Goal: Information Seeking & Learning: Learn about a topic

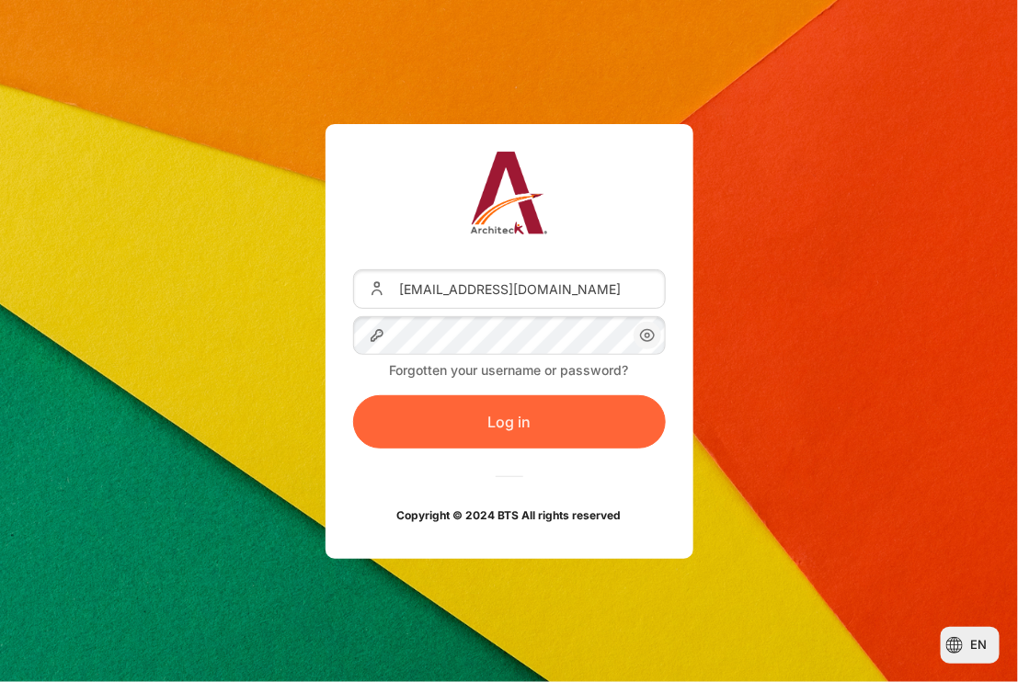
click at [523, 425] on button "Log in" at bounding box center [509, 421] width 313 height 53
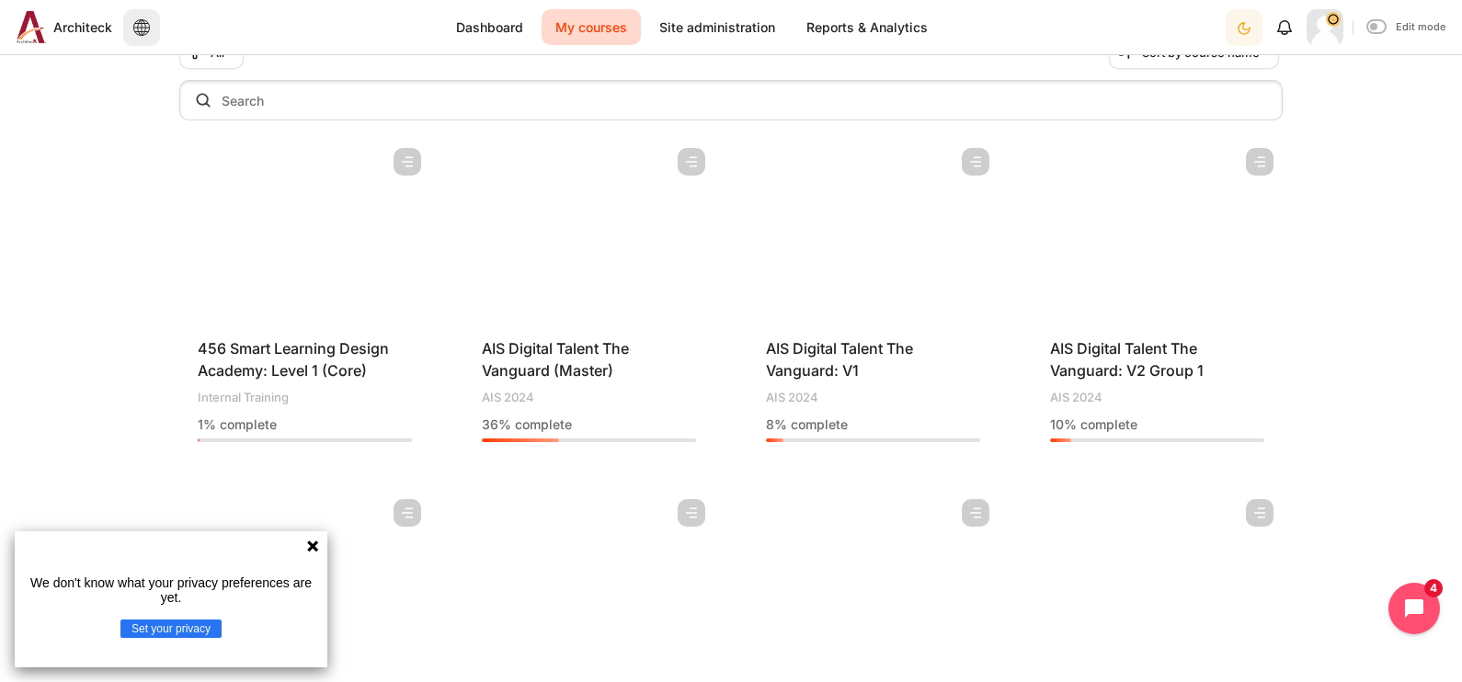
scroll to position [183, 0]
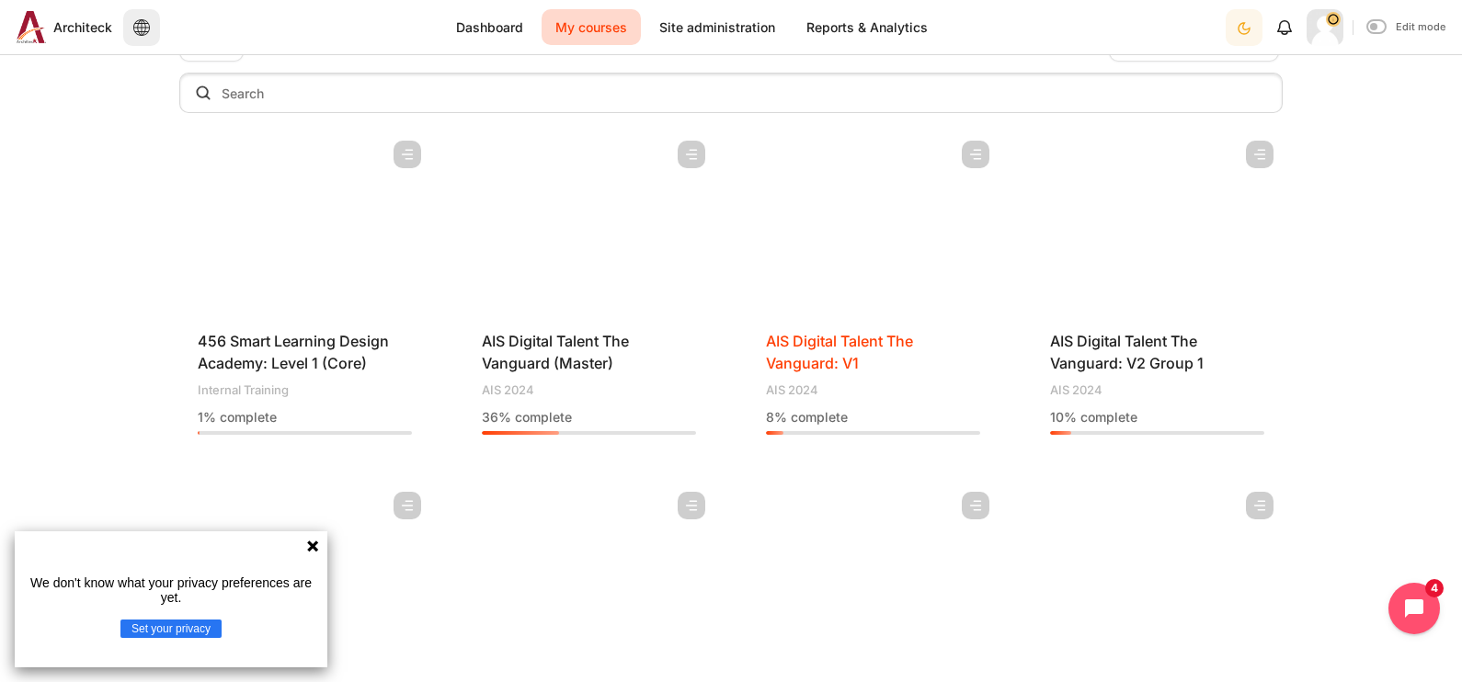
drag, startPoint x: 898, startPoint y: 348, endPoint x: 791, endPoint y: 343, distance: 106.8
click at [791, 343] on span "AIS Digital Talent The Vanguard: V1" at bounding box center [839, 352] width 147 height 40
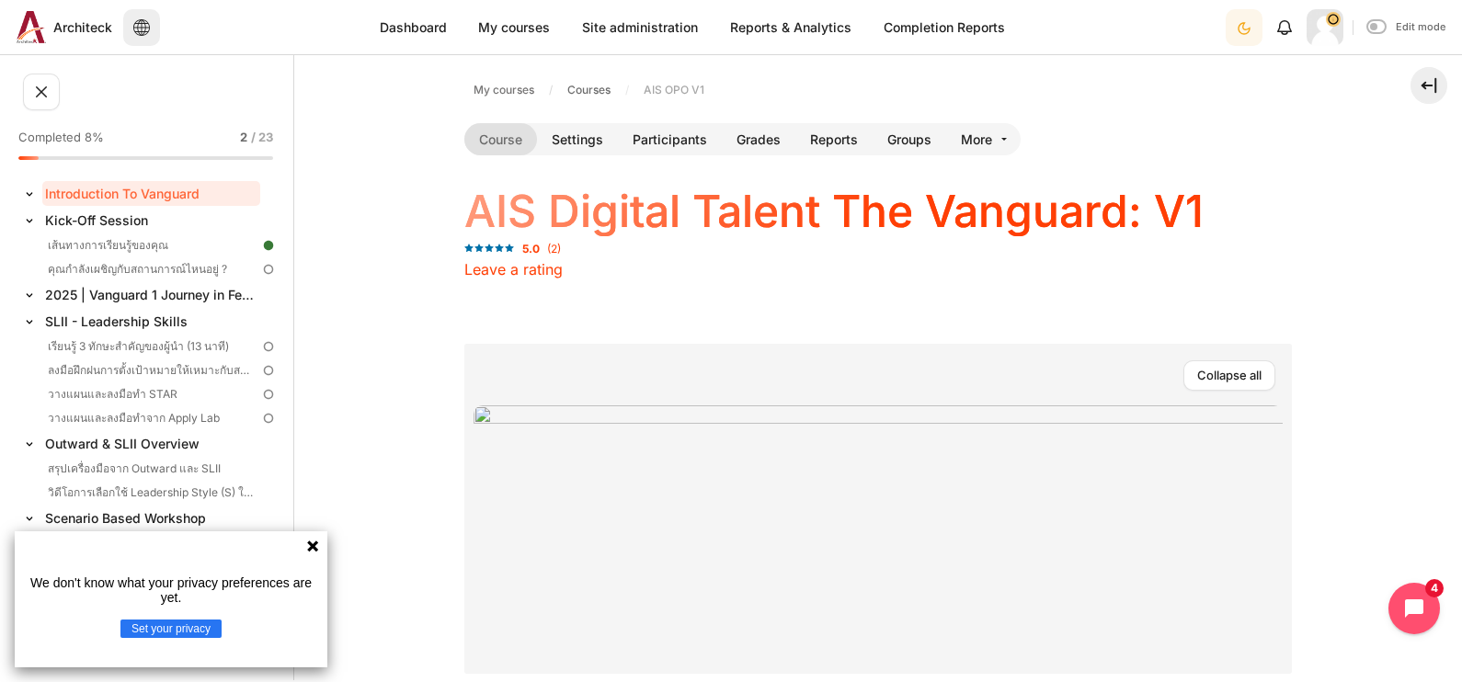
click at [306, 551] on icon at bounding box center [312, 546] width 15 height 15
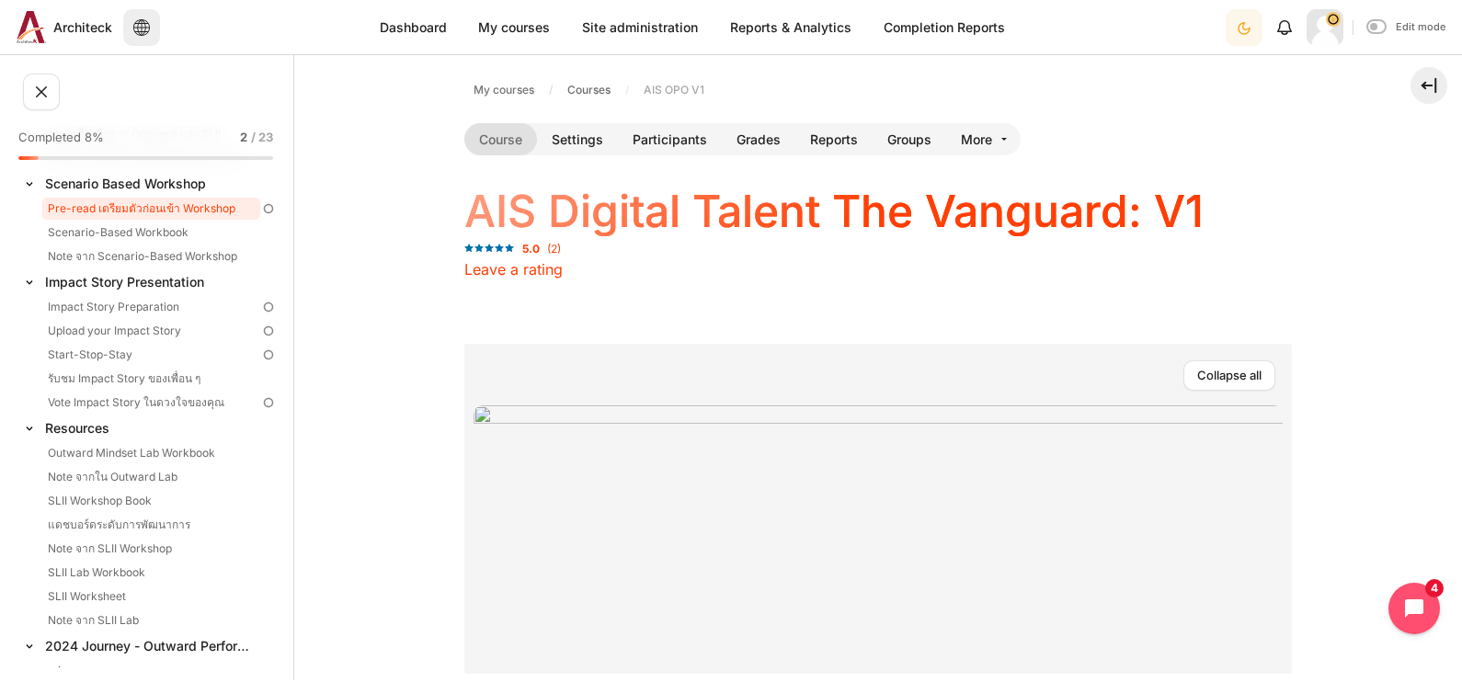
scroll to position [340, 0]
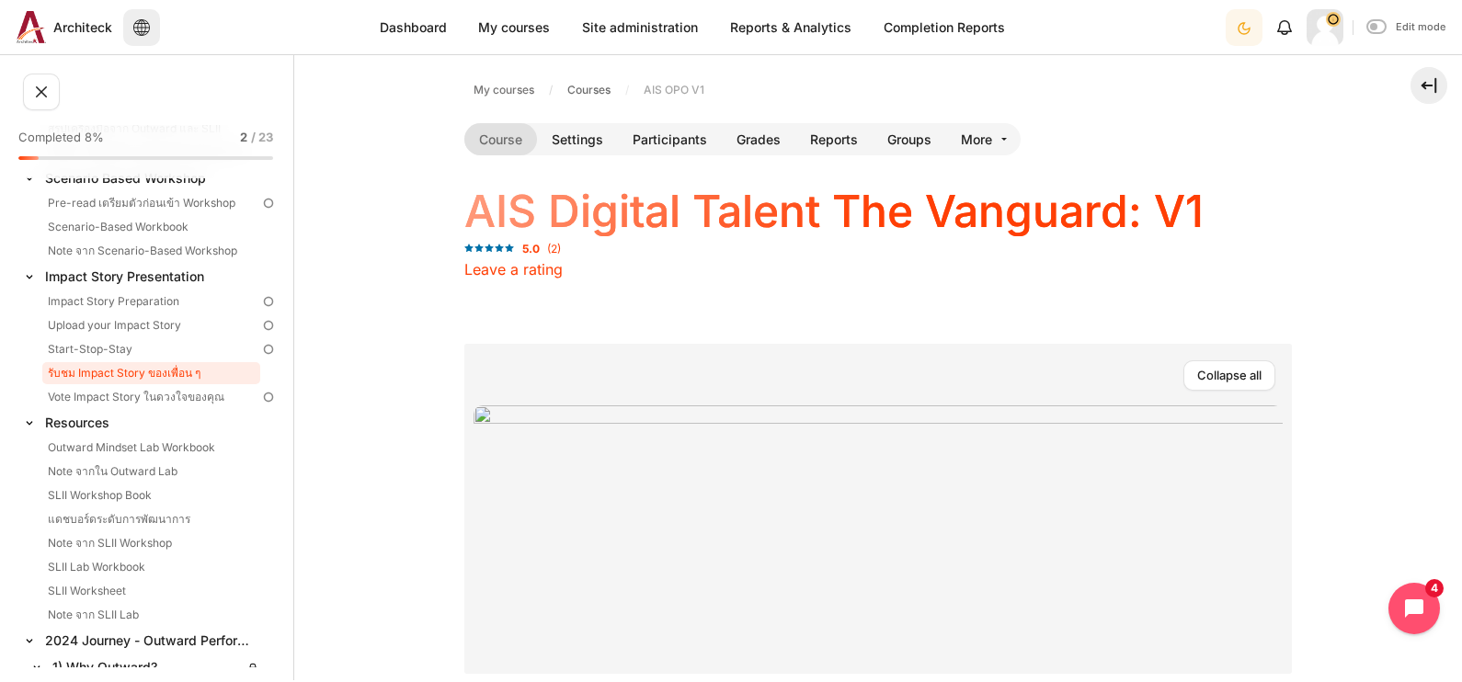
click at [189, 375] on link "รับชม Impact Story ของเพื่อน ๆ" at bounding box center [151, 373] width 218 height 22
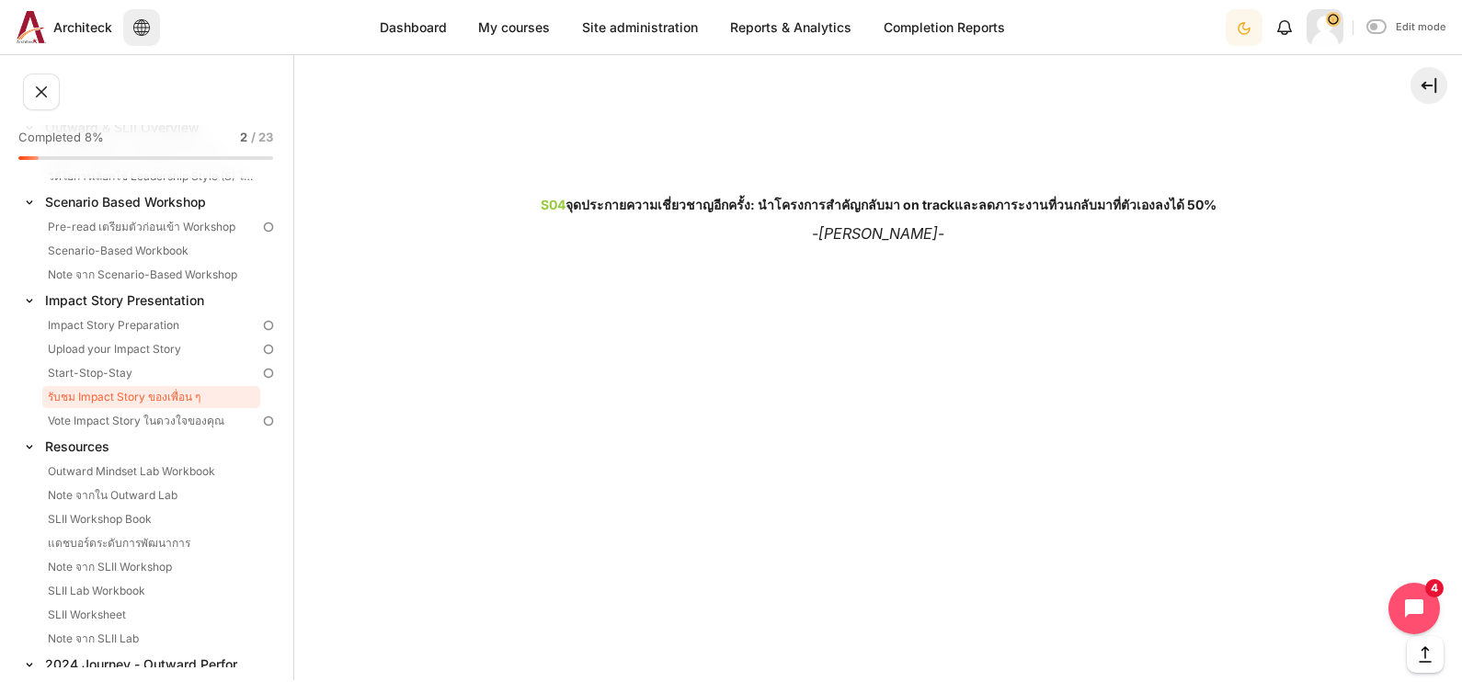
scroll to position [2100, 0]
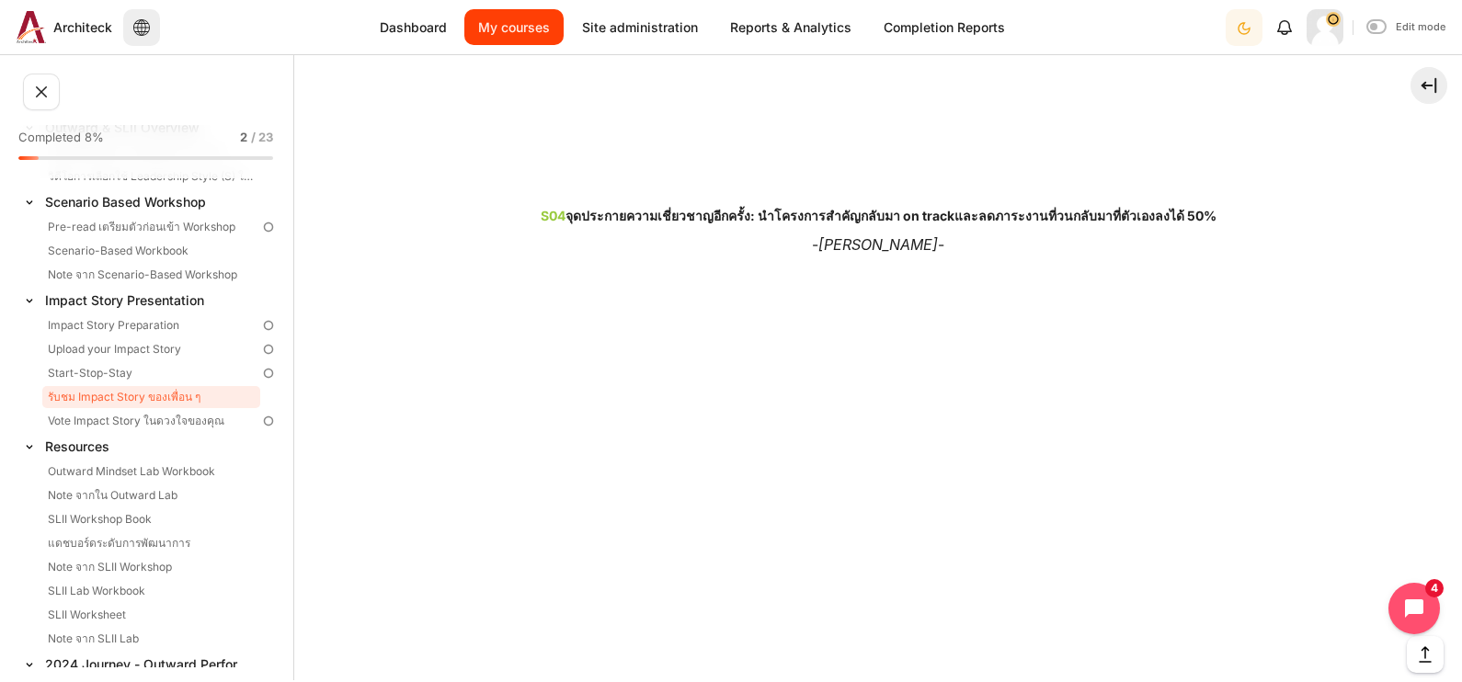
click at [539, 19] on link "My courses" at bounding box center [513, 27] width 99 height 36
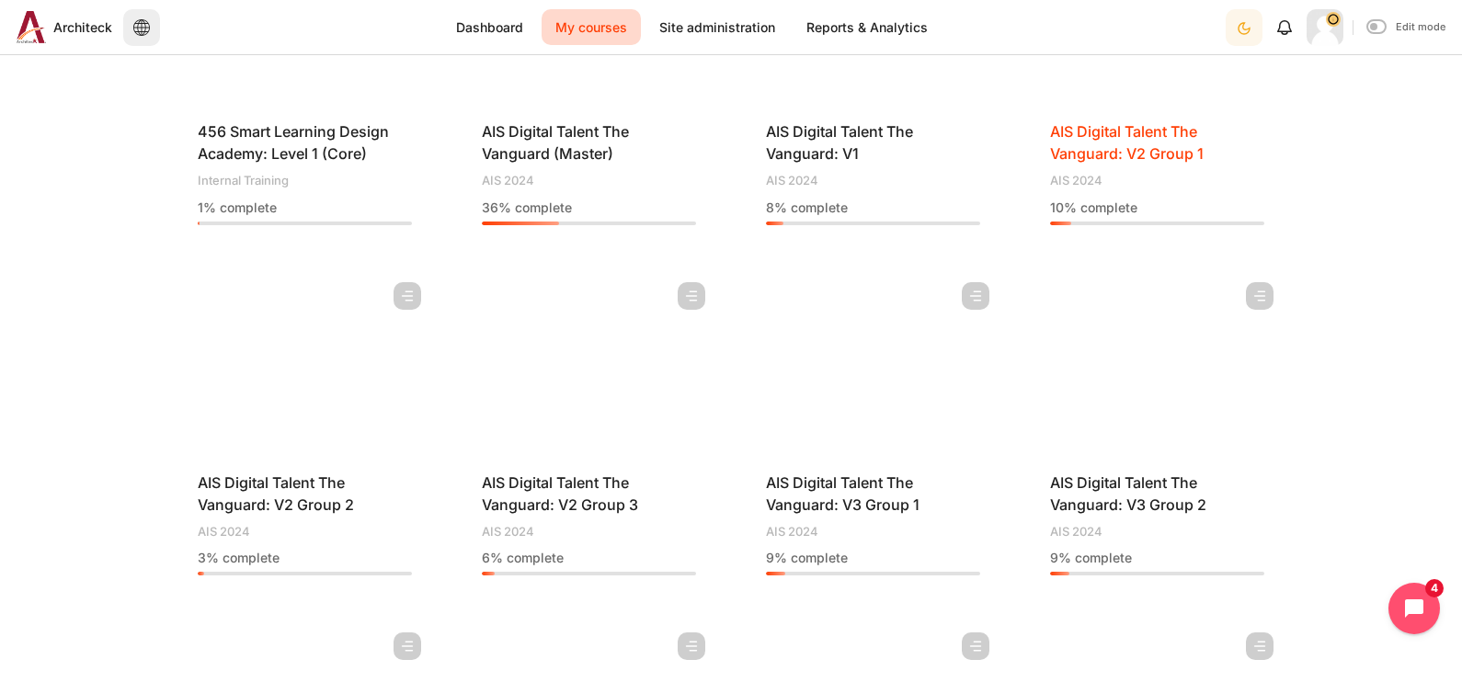
scroll to position [392, 0]
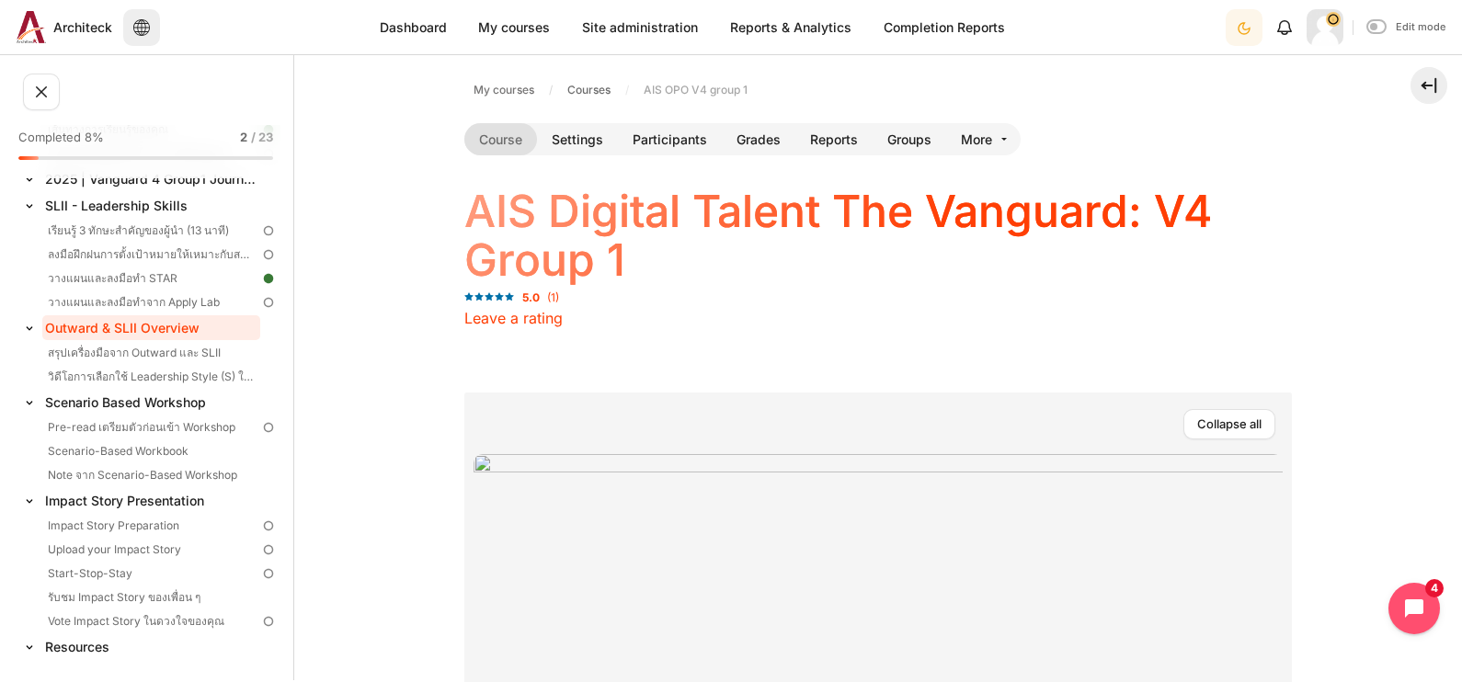
scroll to position [140, 0]
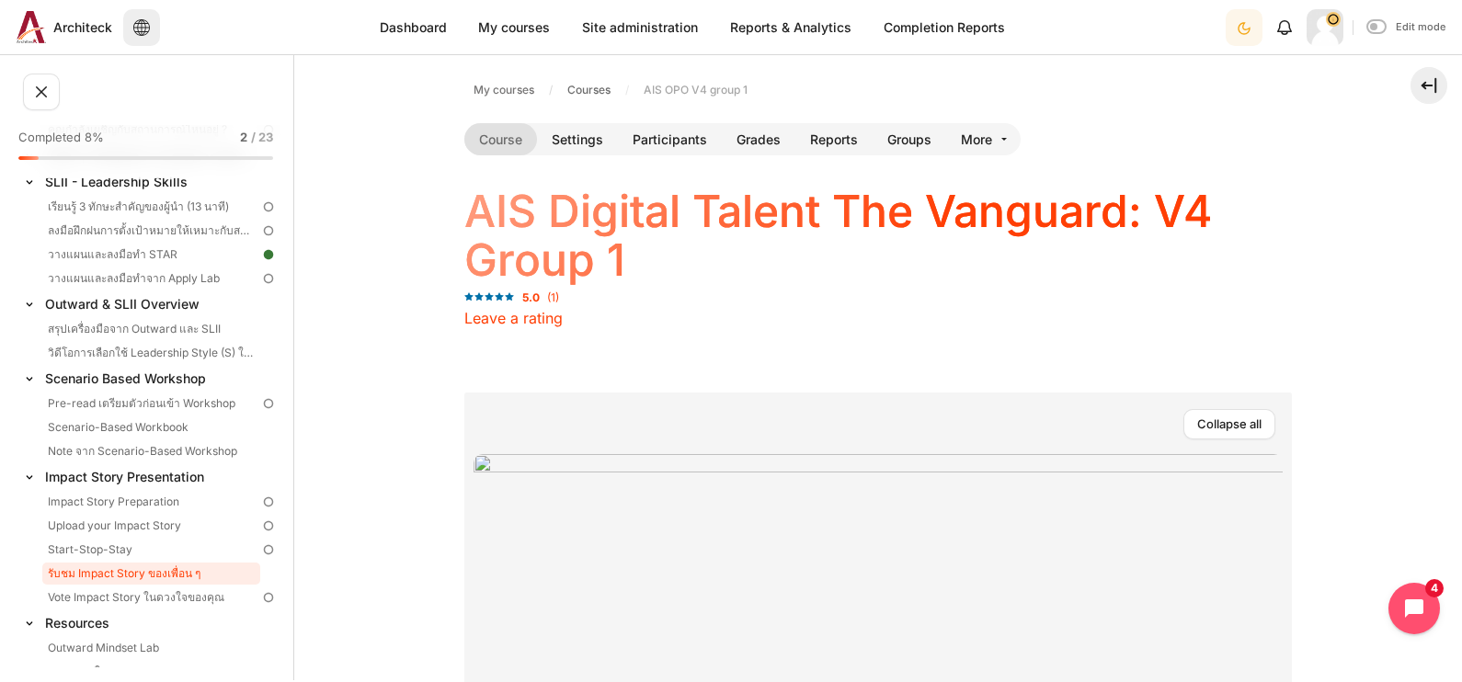
click at [179, 572] on link "รับชม Impact Story ของเพื่อน ๆ" at bounding box center [151, 574] width 218 height 22
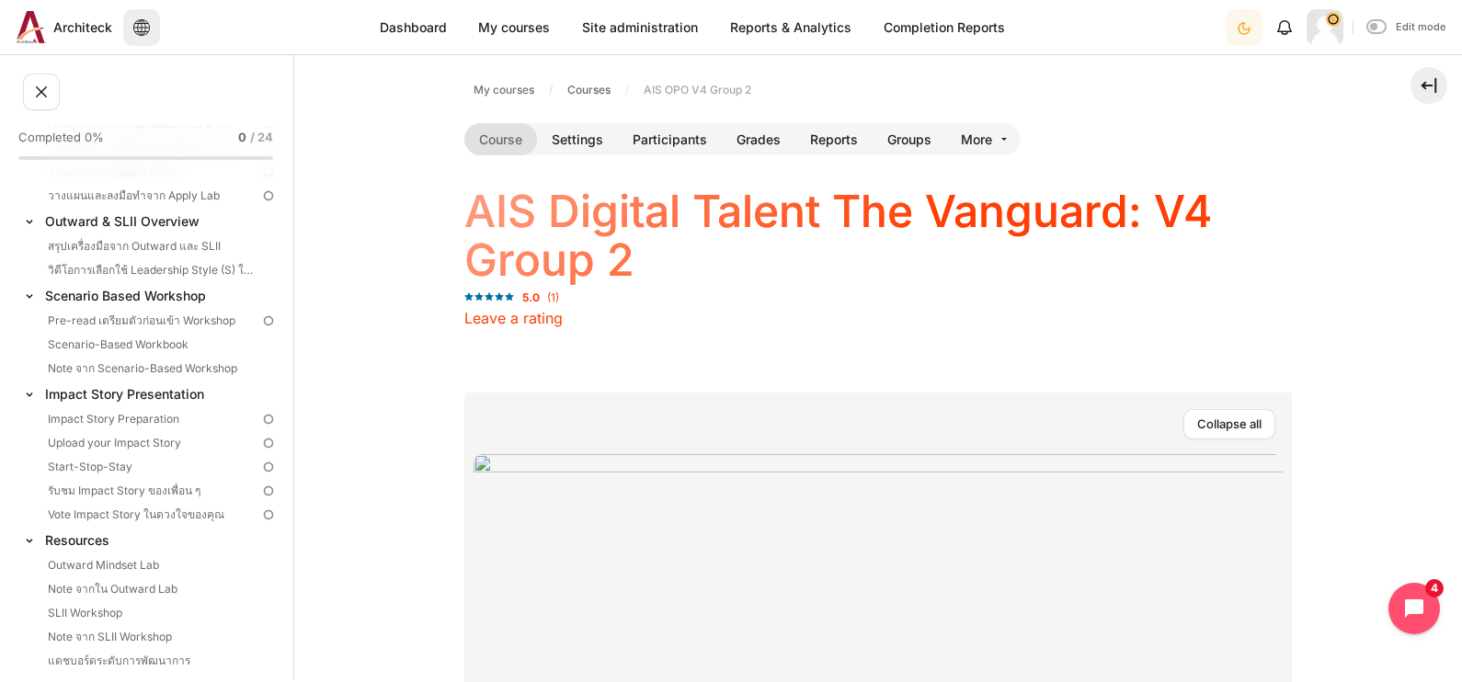
scroll to position [269, 0]
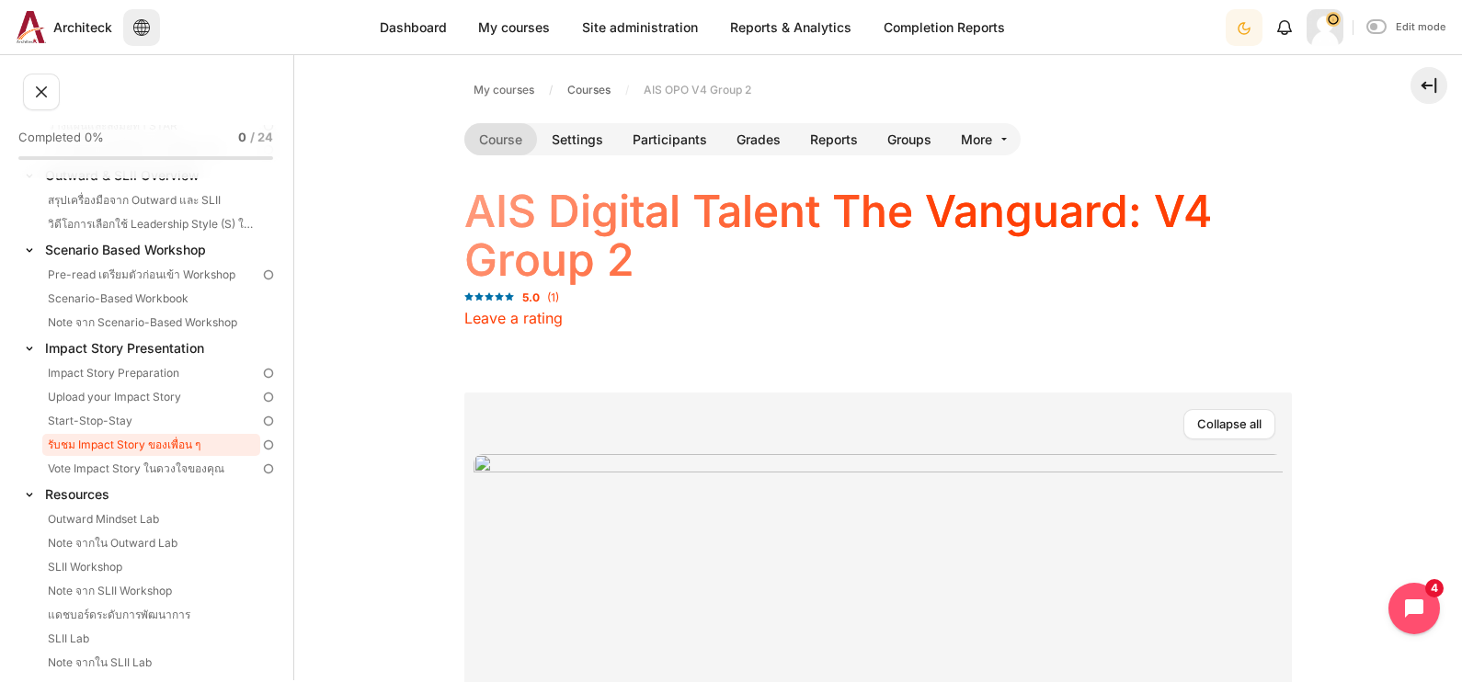
click link "รับชม Impact Story ของเพื่อน ๆ"
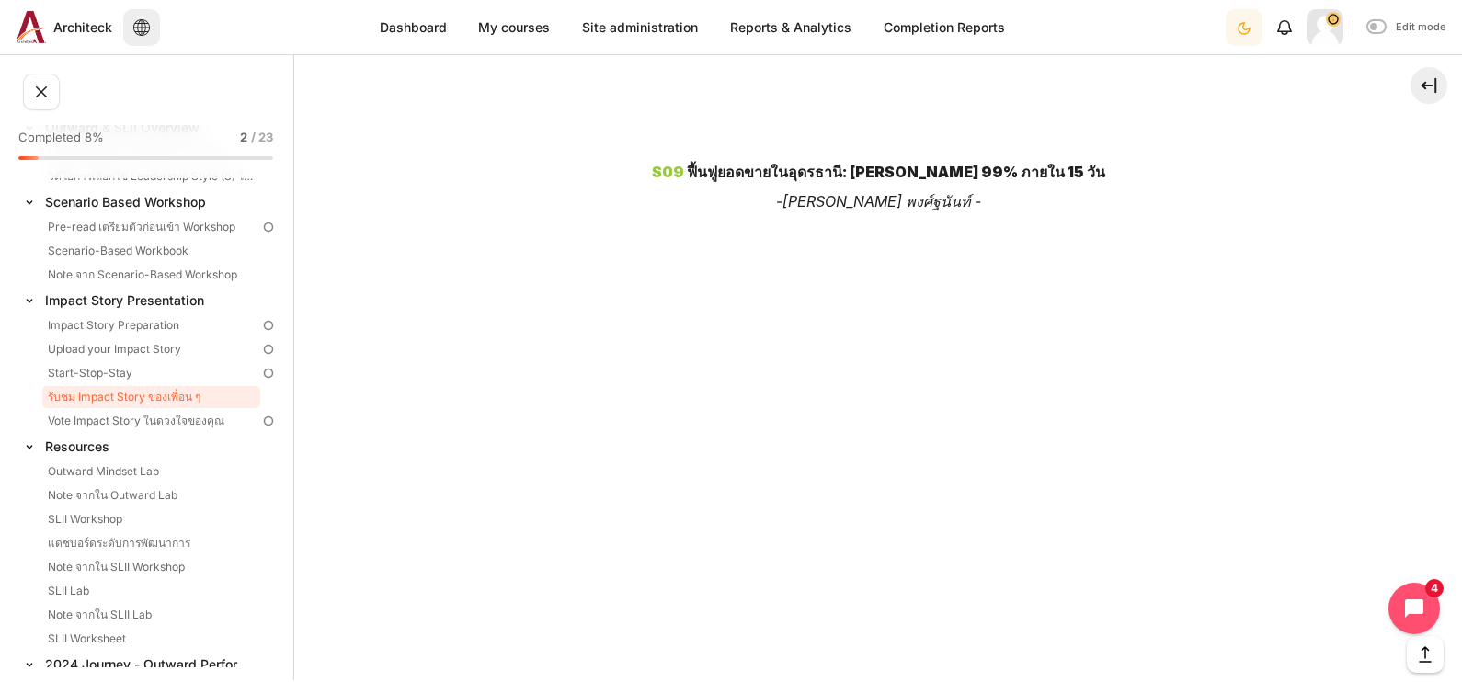
scroll to position [5151, 0]
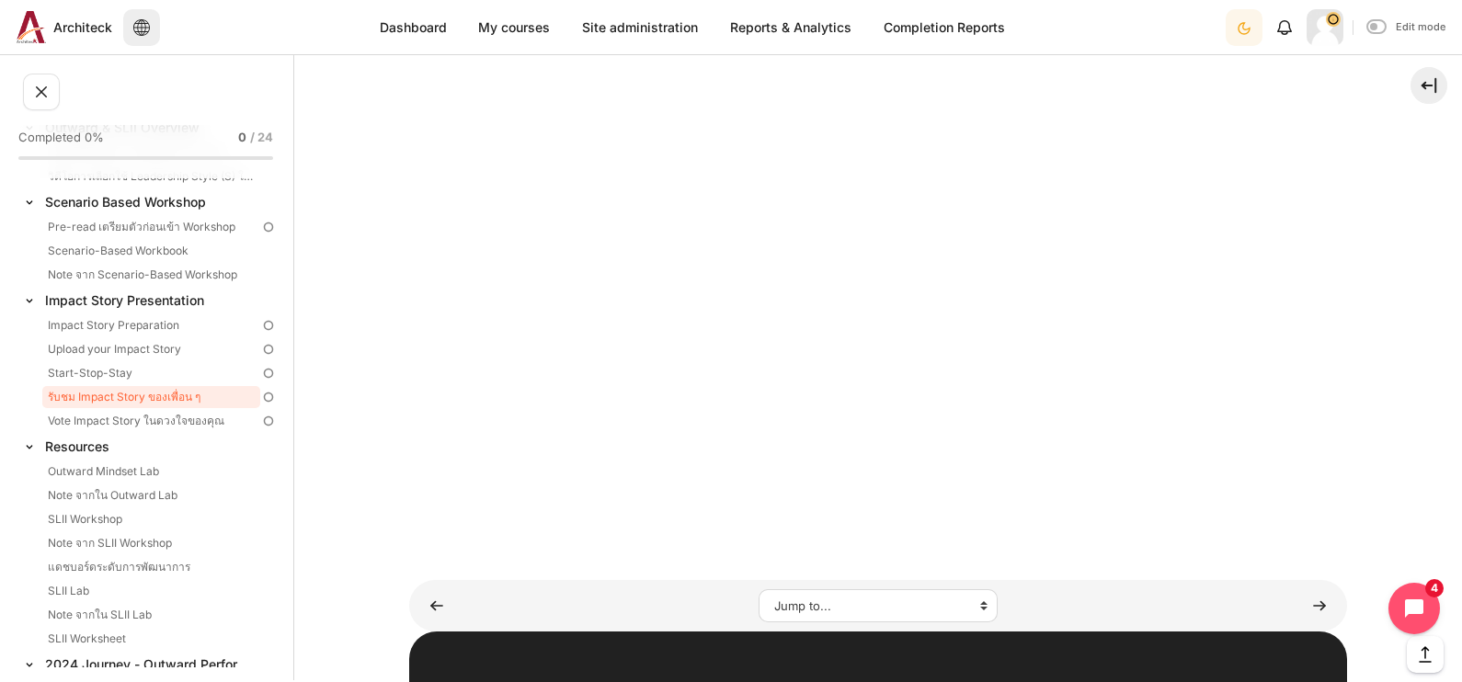
scroll to position [6024, 0]
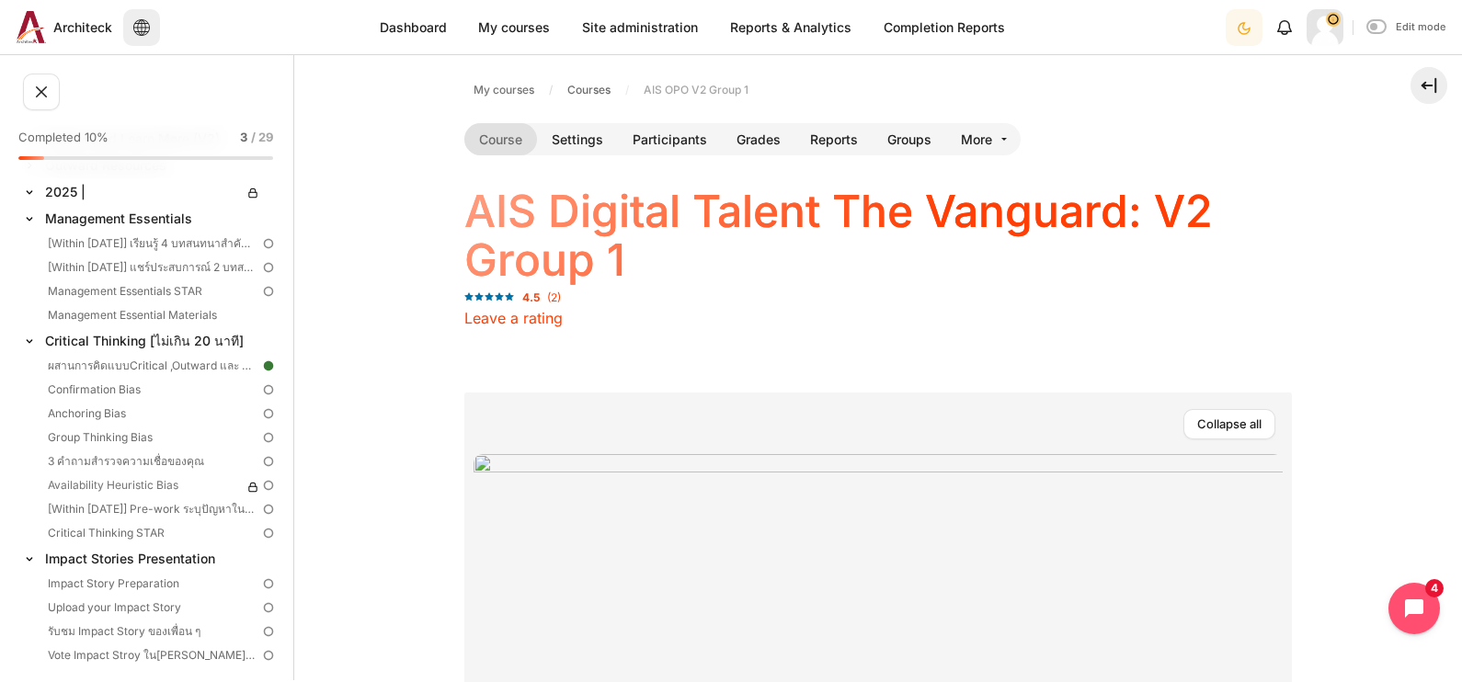
scroll to position [657, 0]
click at [171, 609] on link "Upload your Impact Story" at bounding box center [151, 608] width 218 height 22
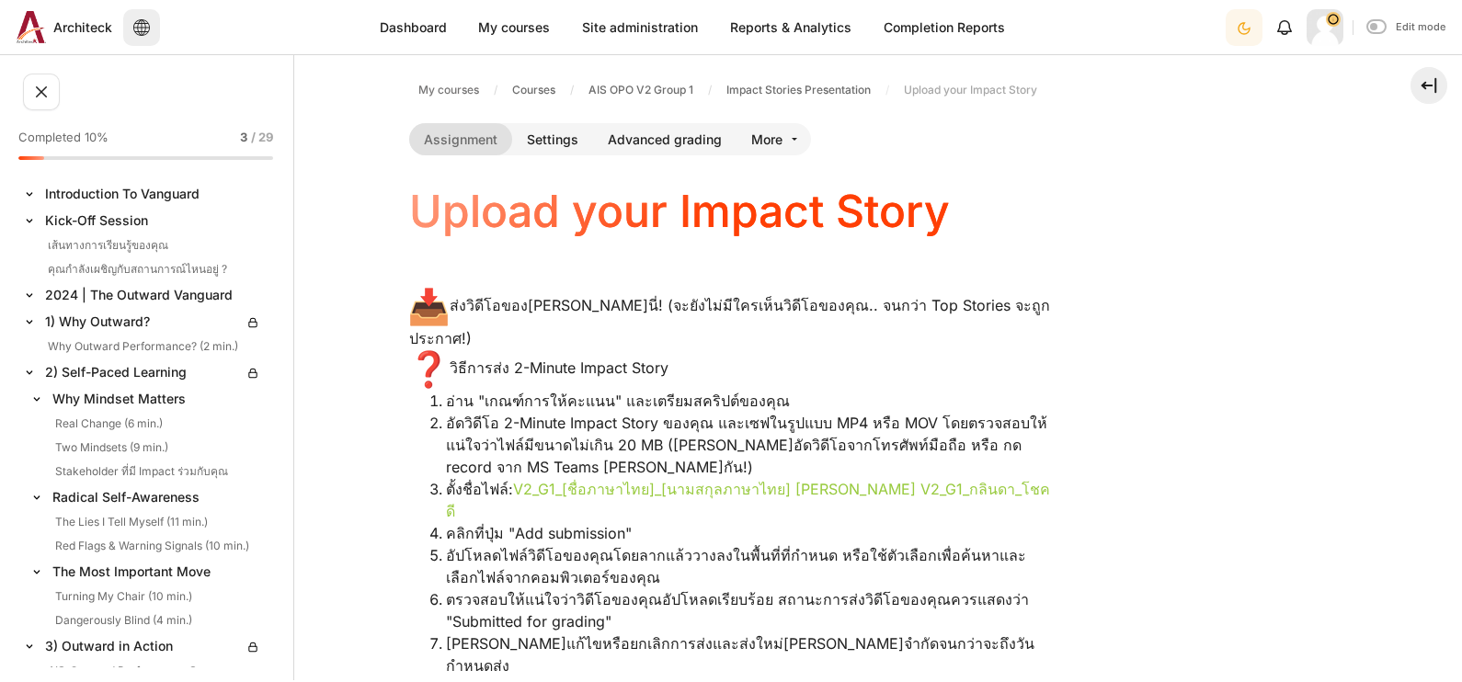
scroll to position [657, 0]
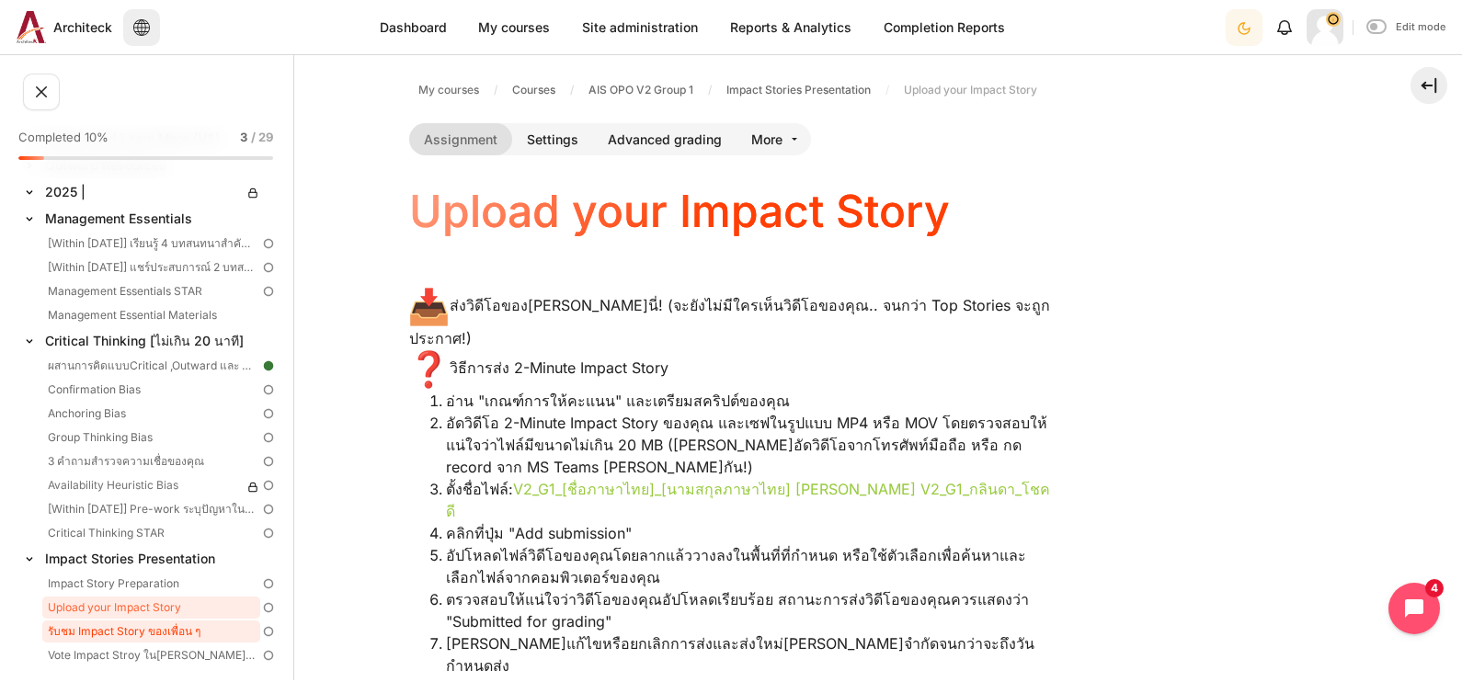
click at [178, 625] on link "รับชม Impact Story ของเพื่อน ๆ" at bounding box center [151, 632] width 218 height 22
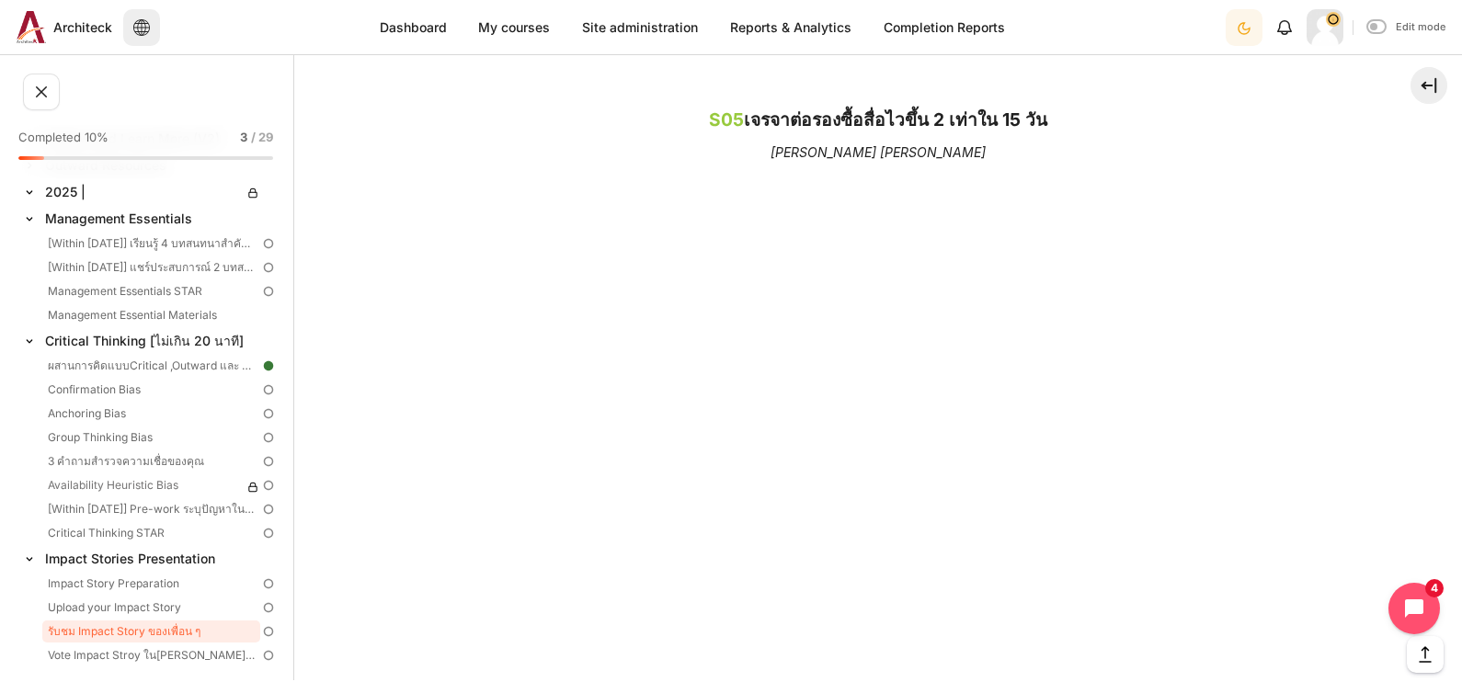
scroll to position [3000, 0]
